Goal: Transaction & Acquisition: Obtain resource

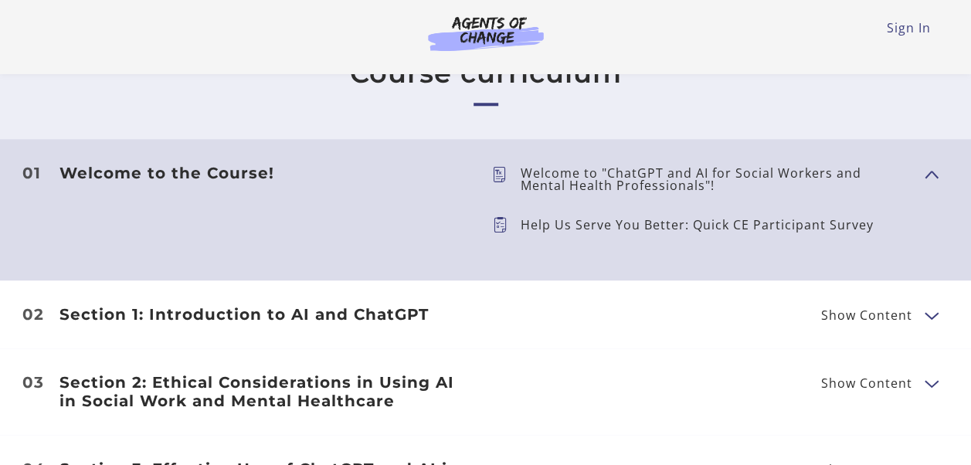
scroll to position [672, 0]
click at [910, 21] on link "Sign In" at bounding box center [909, 27] width 44 height 17
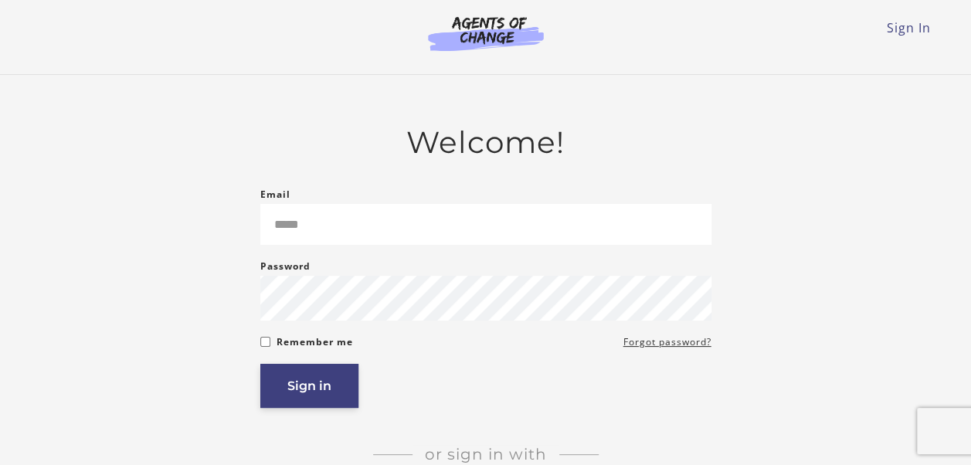
type input "**********"
click at [304, 400] on button "Sign in" at bounding box center [309, 386] width 98 height 44
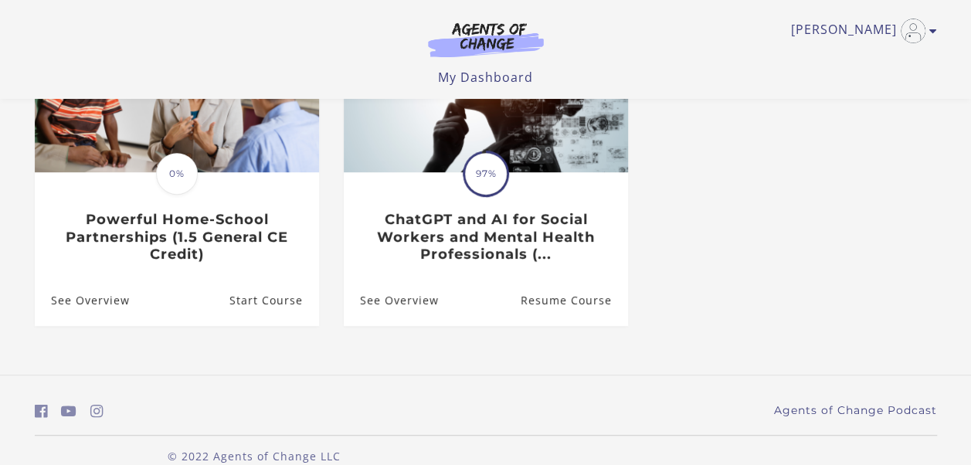
scroll to position [246, 0]
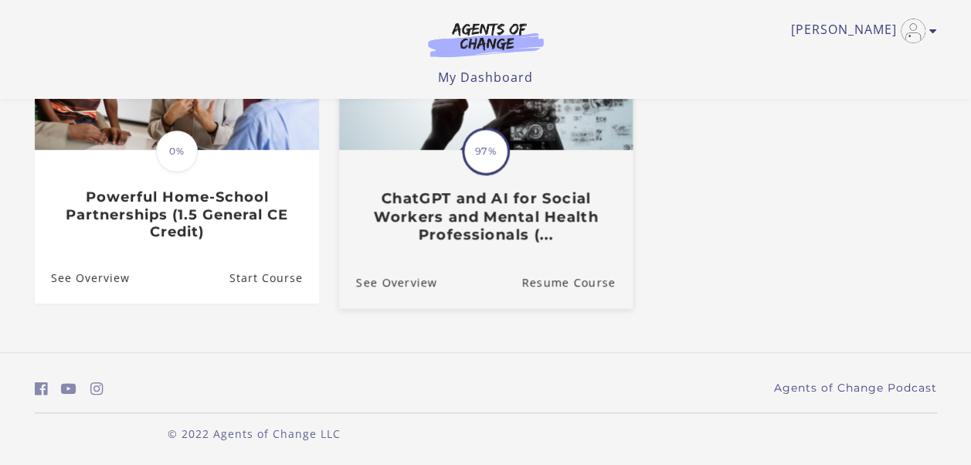
click at [526, 219] on h3 "ChatGPT and AI for Social Workers and Mental Health Professionals (..." at bounding box center [485, 216] width 260 height 54
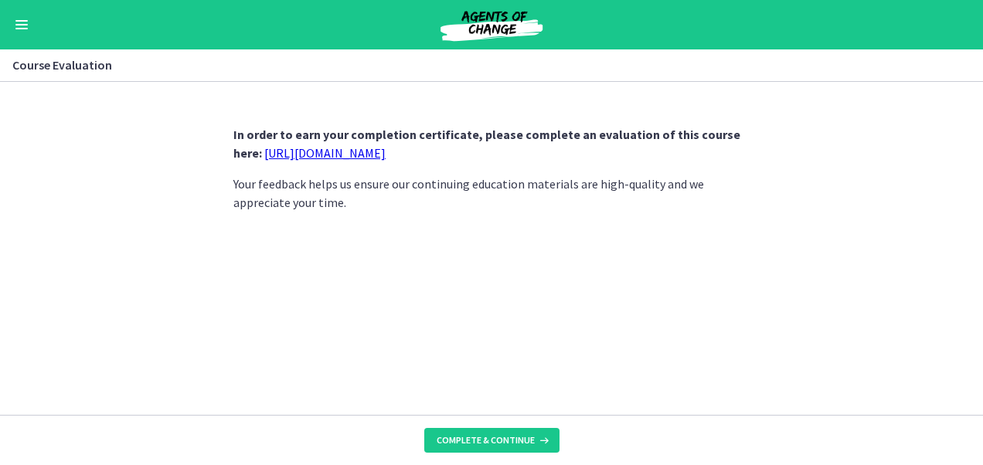
click at [343, 153] on link "https://forms.gle/jm1zbfhChZ2exBv78" at bounding box center [324, 152] width 121 height 15
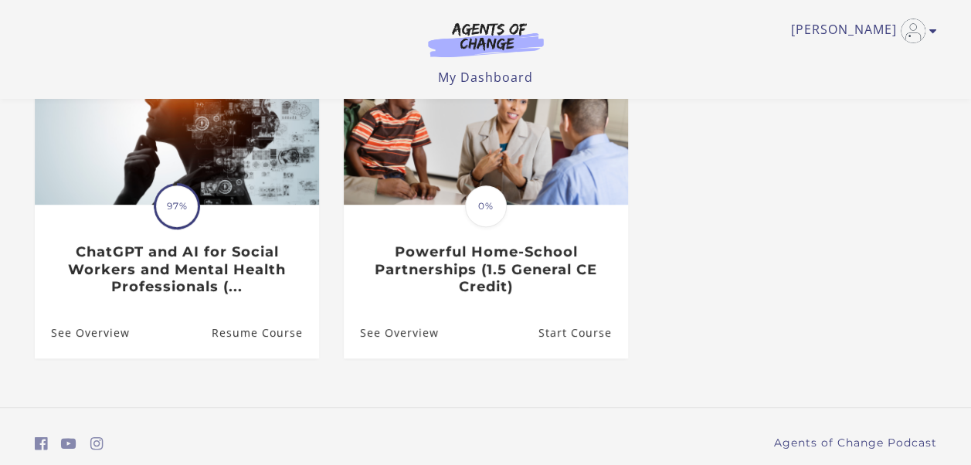
scroll to position [189, 0]
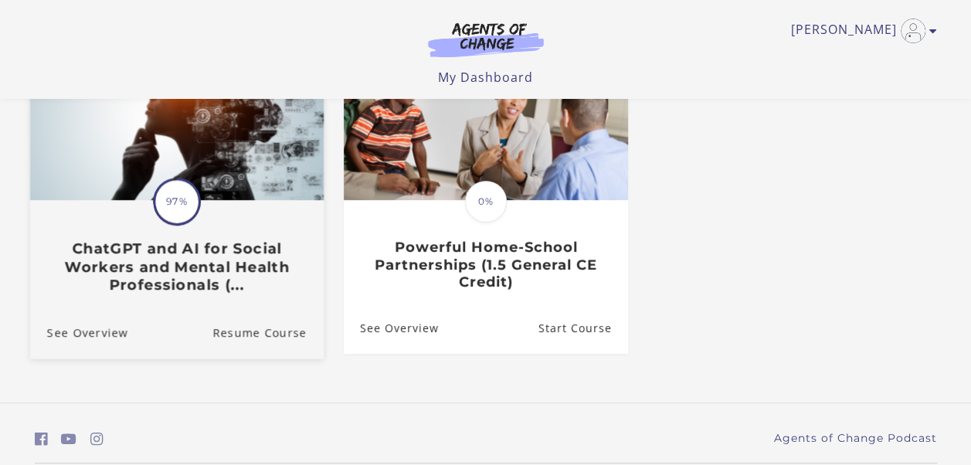
click at [202, 261] on h3 "ChatGPT and AI for Social Workers and Mental Health Professionals (..." at bounding box center [176, 267] width 260 height 54
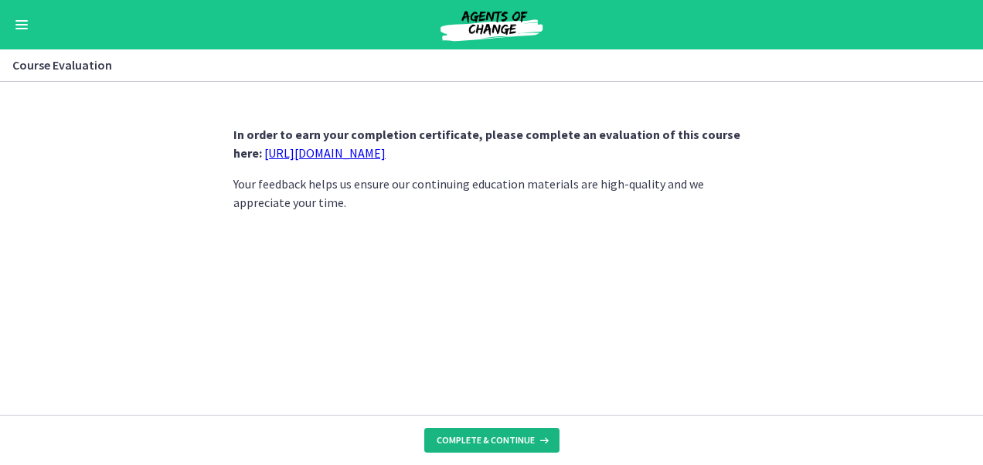
click at [499, 438] on span "Complete & continue" at bounding box center [486, 440] width 98 height 12
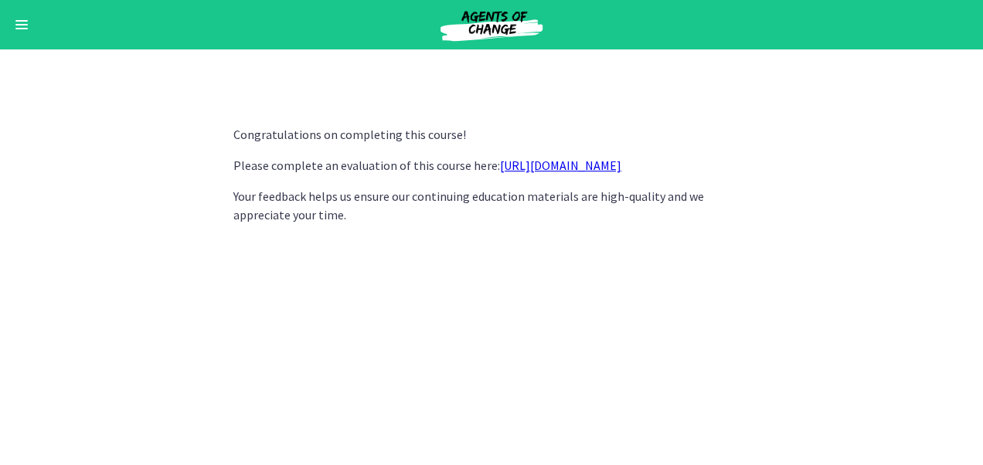
click at [558, 162] on link "https://forms.gle/jm1zbfhChZ2exBv78" at bounding box center [560, 165] width 121 height 15
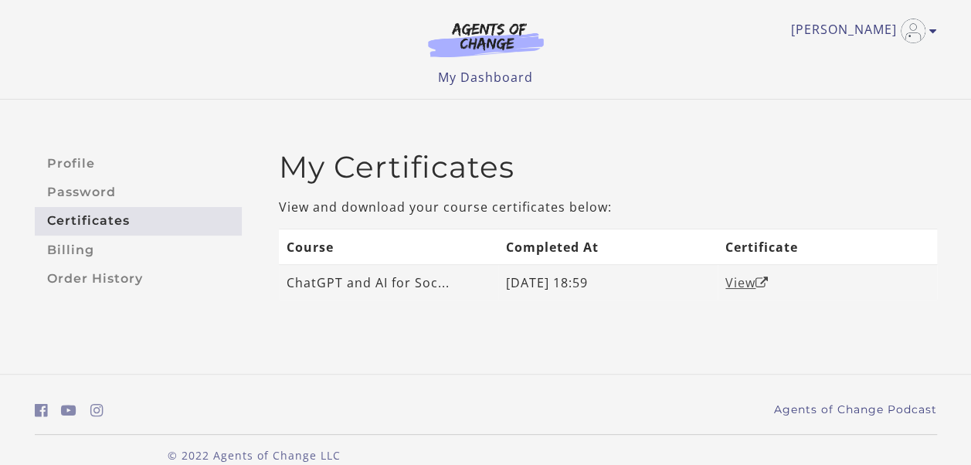
click at [739, 284] on link "View" at bounding box center [747, 282] width 43 height 17
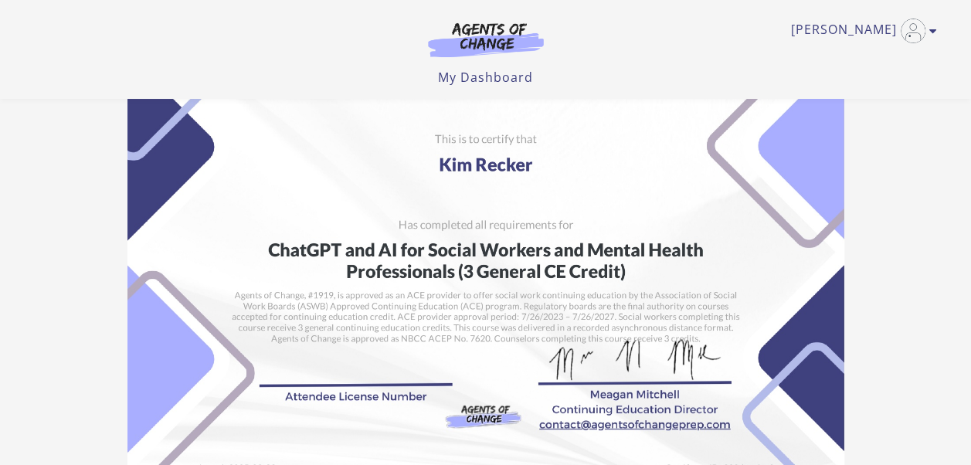
scroll to position [39, 0]
click at [683, 193] on img at bounding box center [486, 251] width 717 height 506
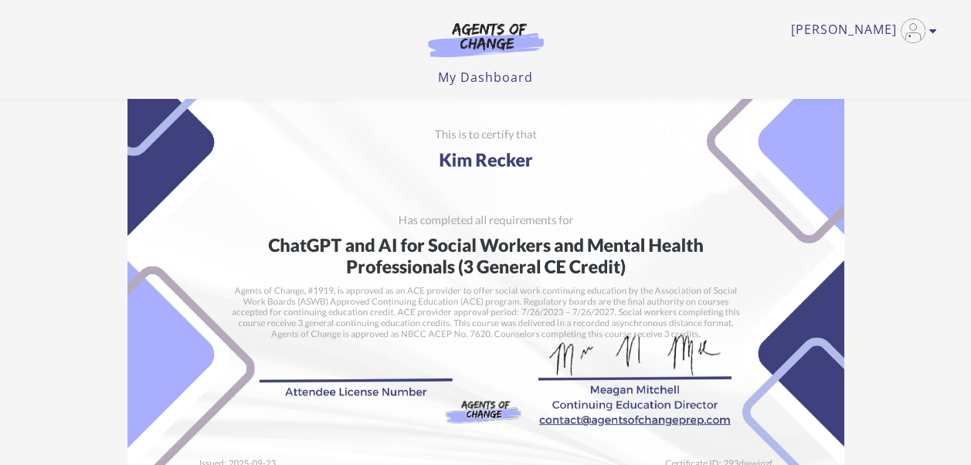
scroll to position [0, 0]
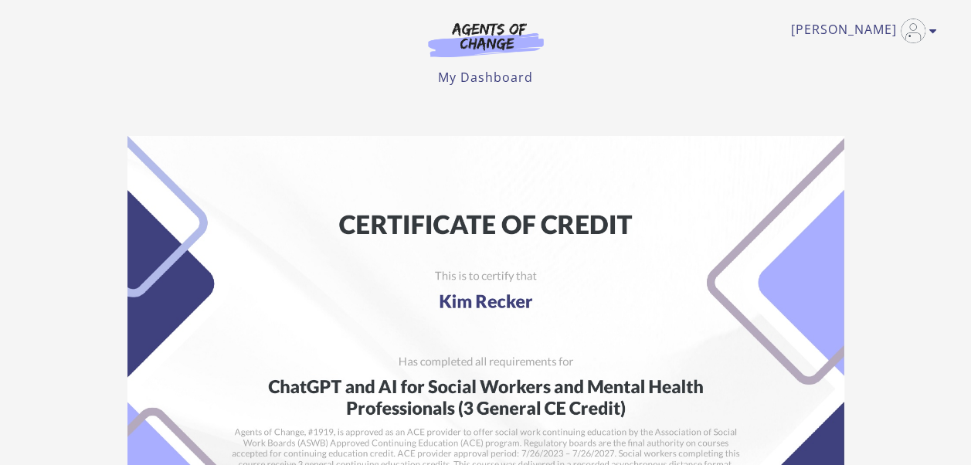
click at [559, 199] on img at bounding box center [486, 389] width 717 height 506
click at [932, 32] on icon "Toggle menu" at bounding box center [934, 31] width 8 height 12
click at [914, 226] on section "Student: Kim Recker School: Agents of Change Course: ChatGPT and AI for Social …" at bounding box center [485, 463] width 971 height 678
click at [687, 229] on img at bounding box center [486, 389] width 717 height 506
click at [835, 215] on img at bounding box center [486, 389] width 717 height 506
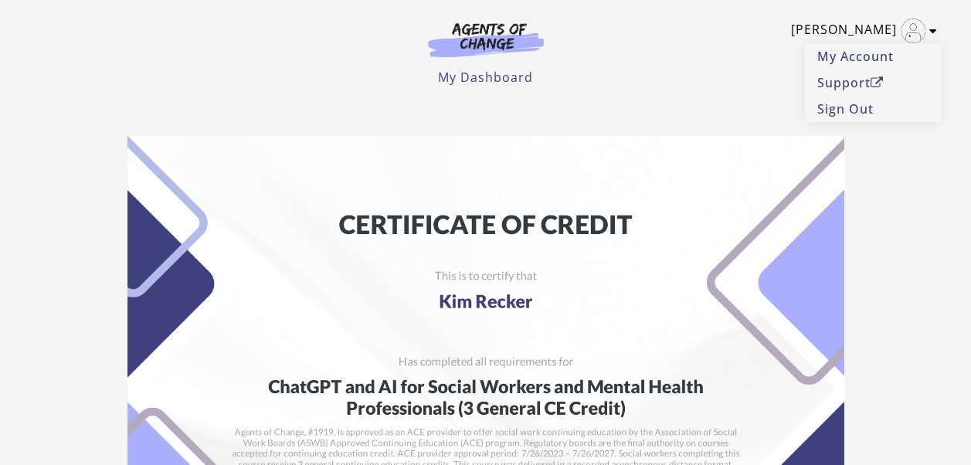
click at [887, 25] on link "[PERSON_NAME]" at bounding box center [860, 31] width 138 height 25
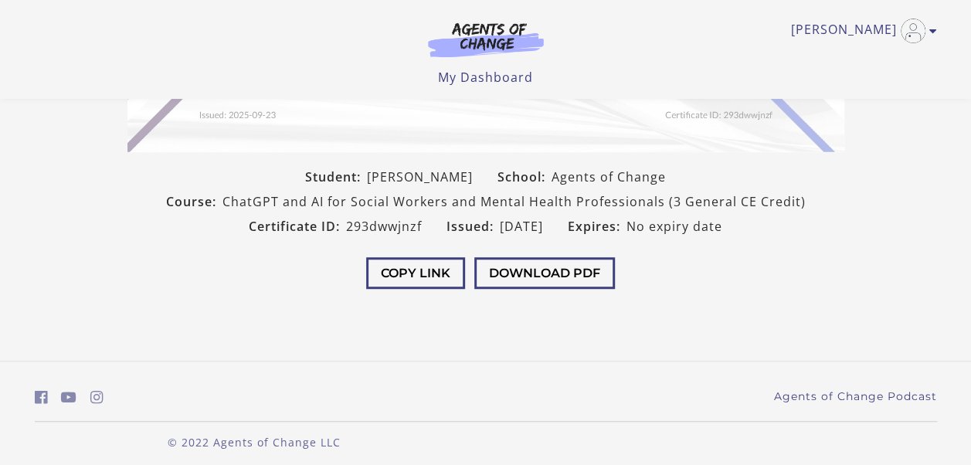
scroll to position [399, 0]
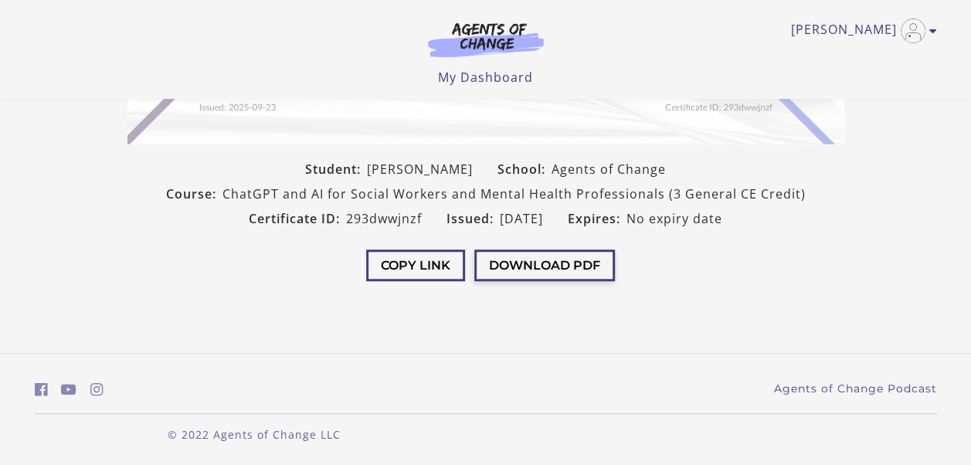
click at [529, 256] on button "Download PDF" at bounding box center [545, 266] width 141 height 32
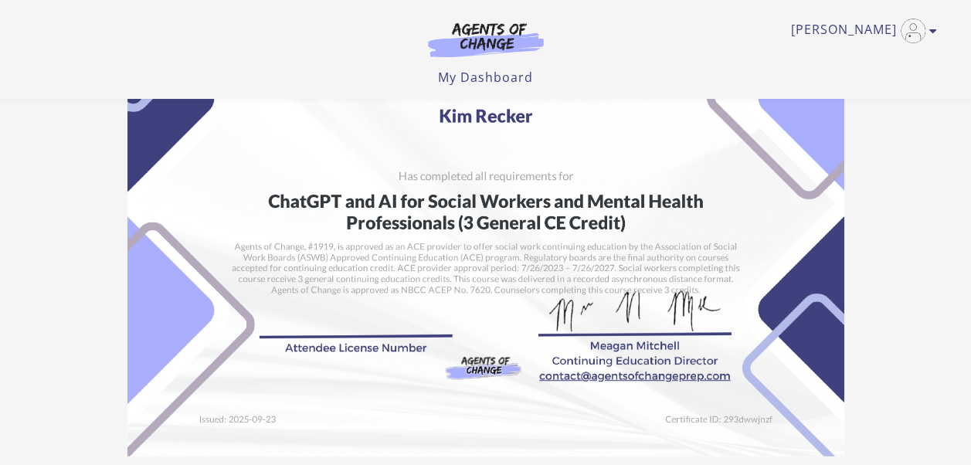
scroll to position [85, 0]
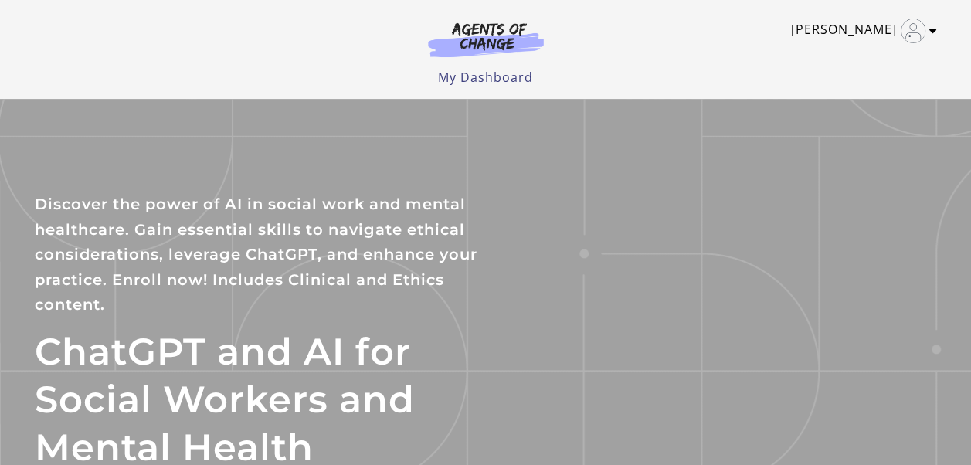
click at [883, 27] on link "[PERSON_NAME]" at bounding box center [860, 31] width 138 height 25
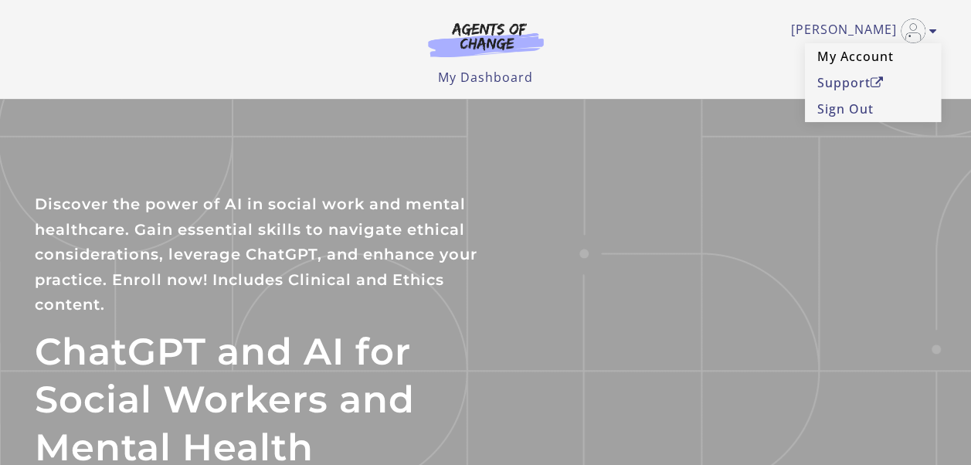
click at [859, 58] on link "My Account" at bounding box center [873, 56] width 136 height 26
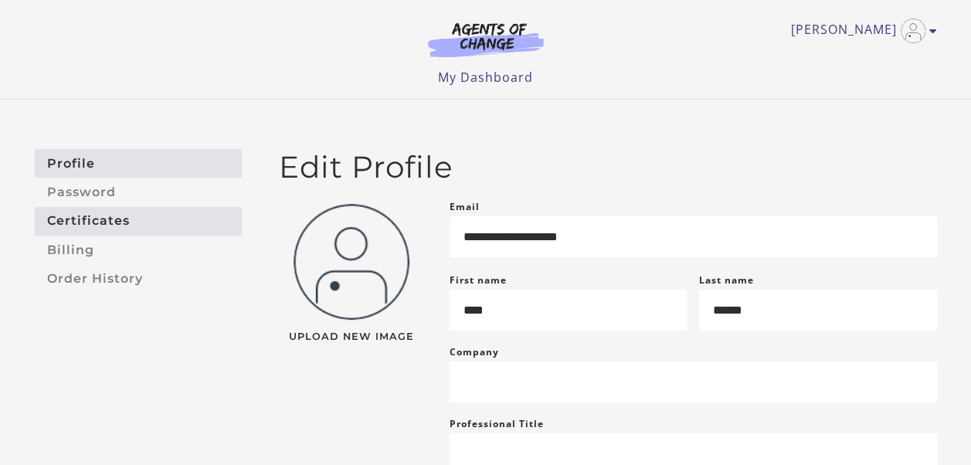
click at [70, 219] on link "Certificates" at bounding box center [138, 221] width 207 height 29
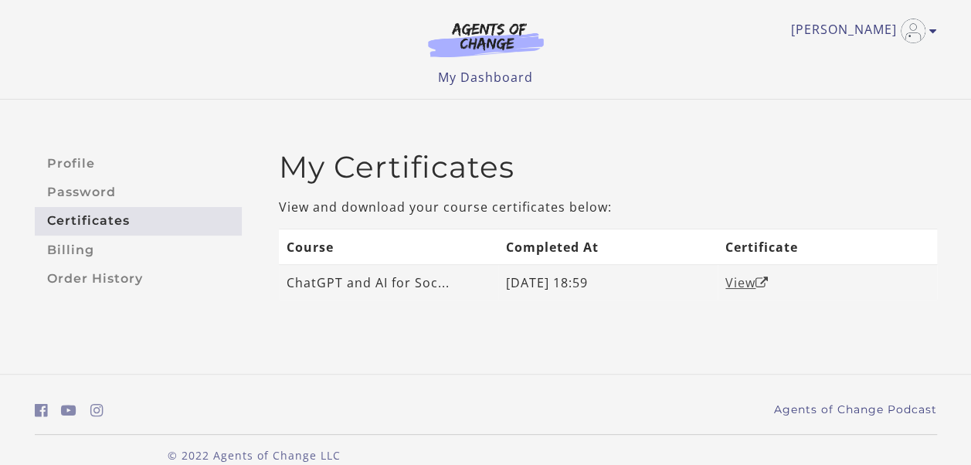
click at [738, 280] on link "View" at bounding box center [747, 282] width 43 height 17
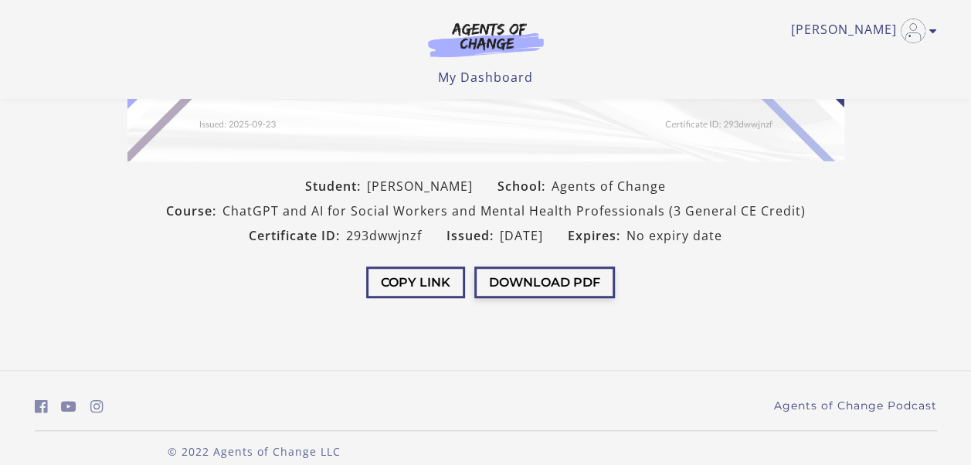
scroll to position [388, 0]
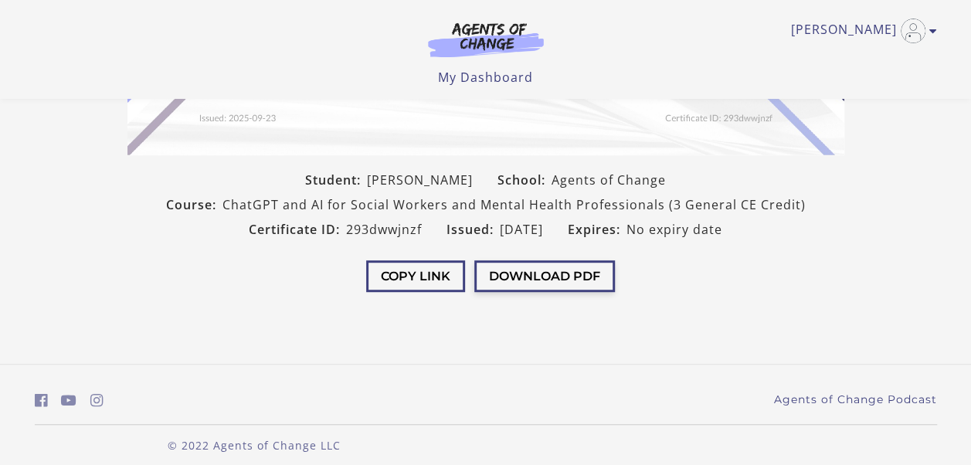
click at [563, 278] on button "Download PDF" at bounding box center [545, 276] width 141 height 32
